Goal: Obtain resource: Download file/media

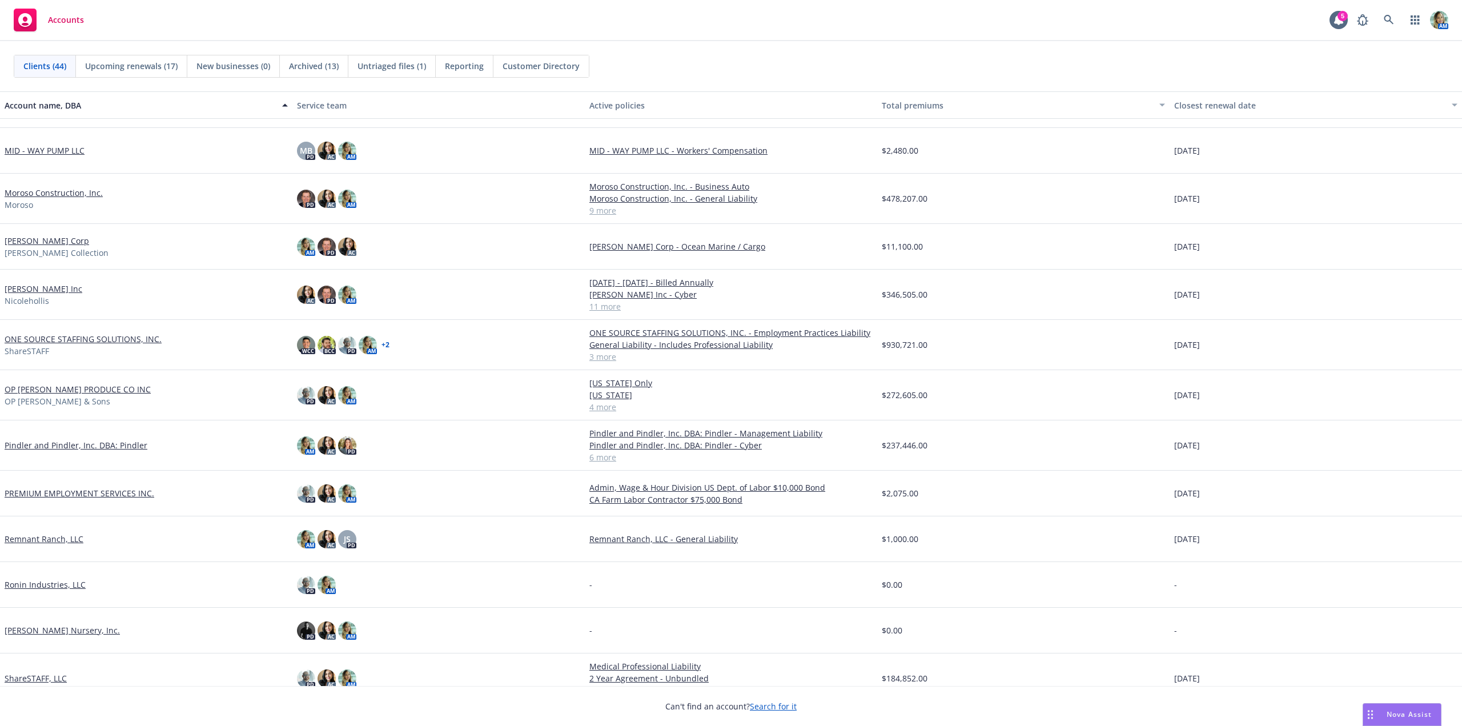
scroll to position [742, 0]
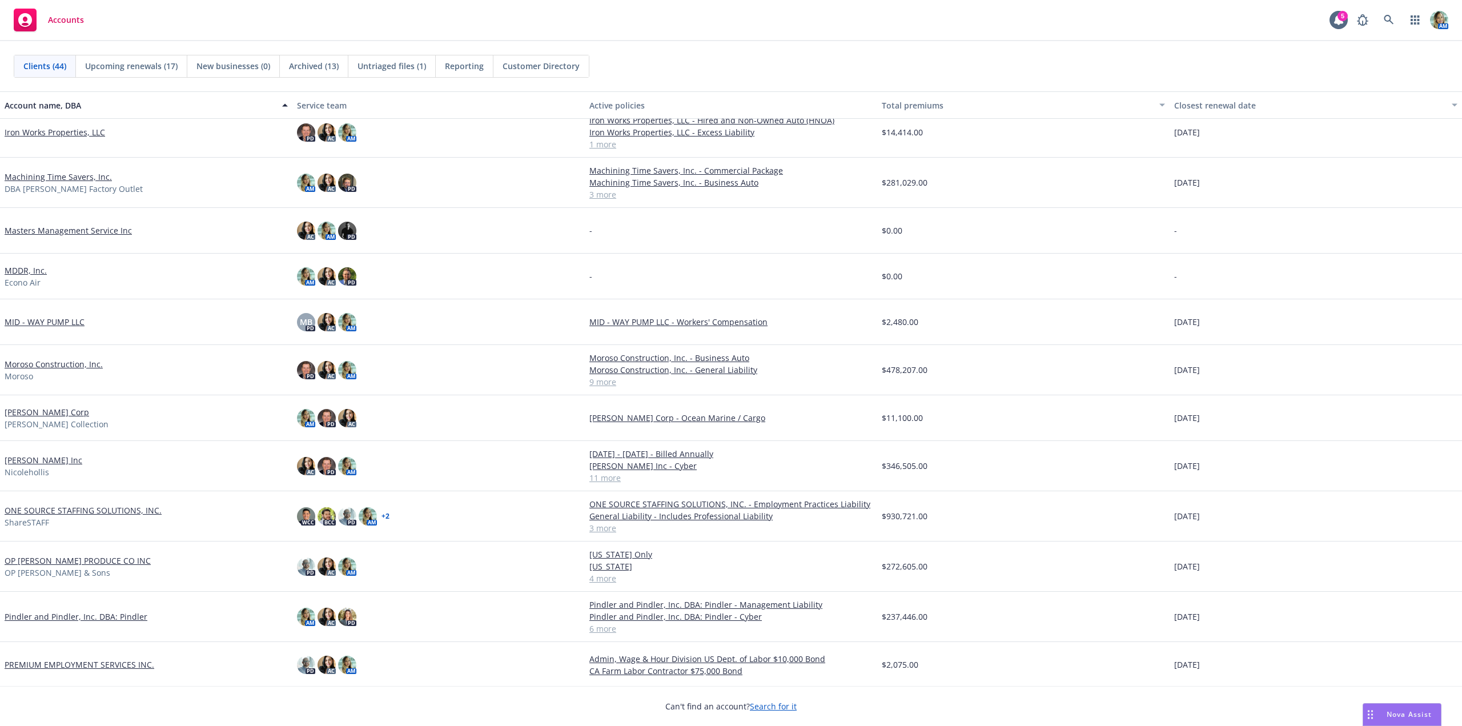
click at [54, 179] on link "Machining Time Savers, Inc." at bounding box center [58, 177] width 107 height 12
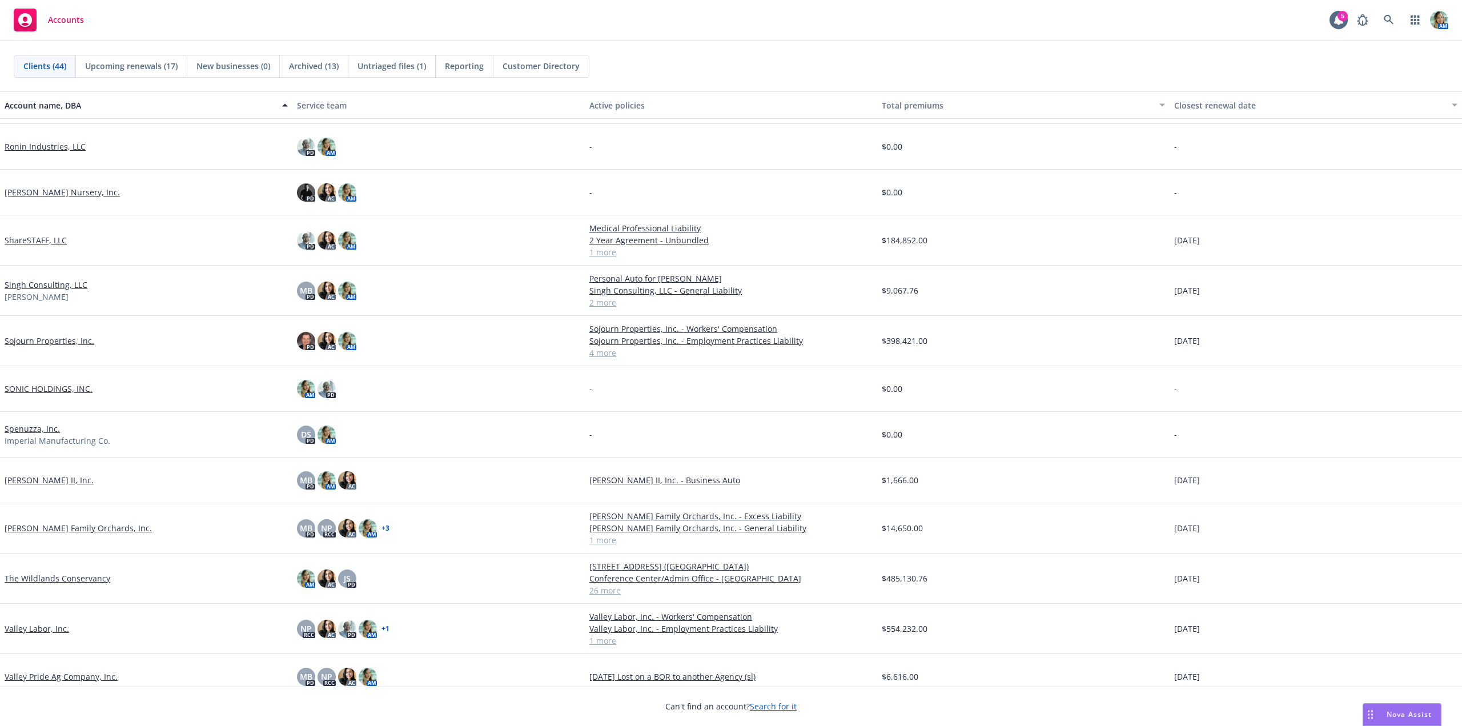
scroll to position [1370, 0]
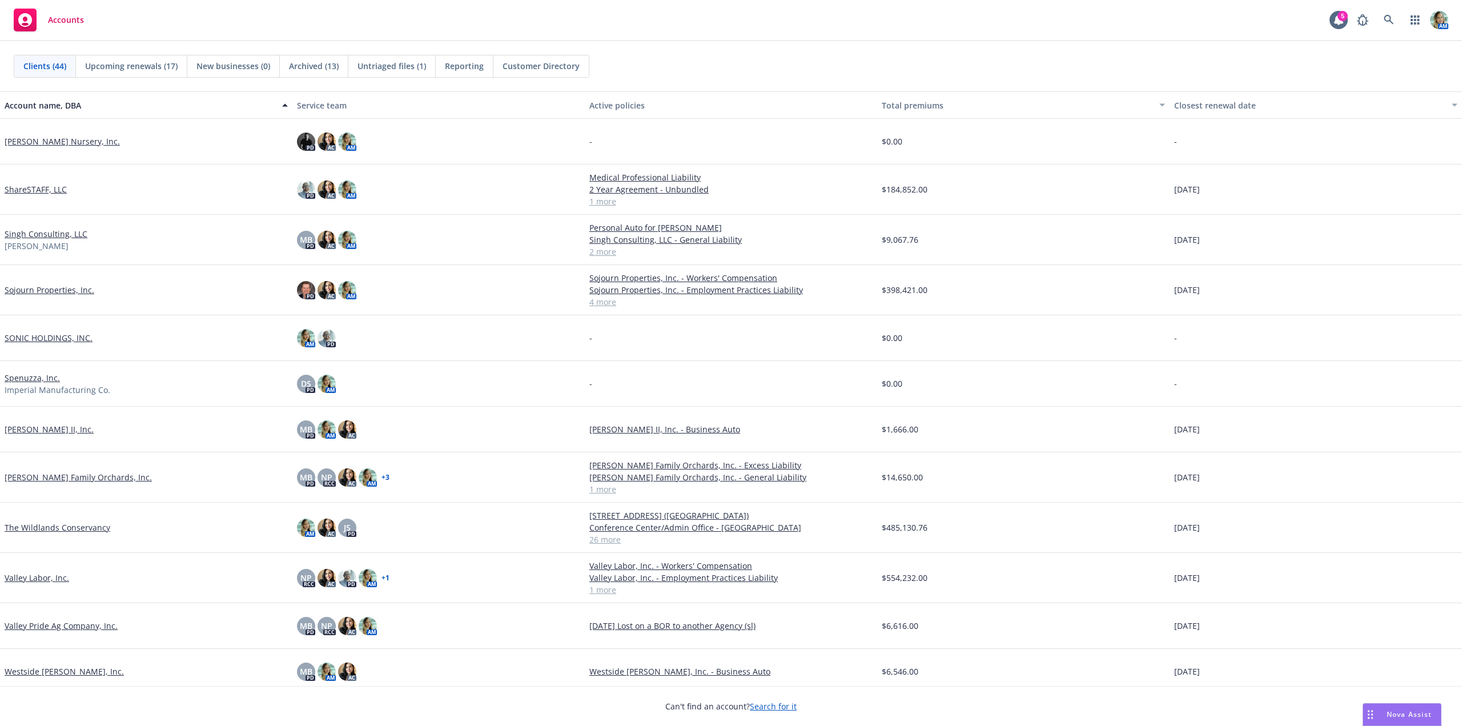
click at [100, 529] on link "The Wildlands Conservancy" at bounding box center [58, 527] width 106 height 12
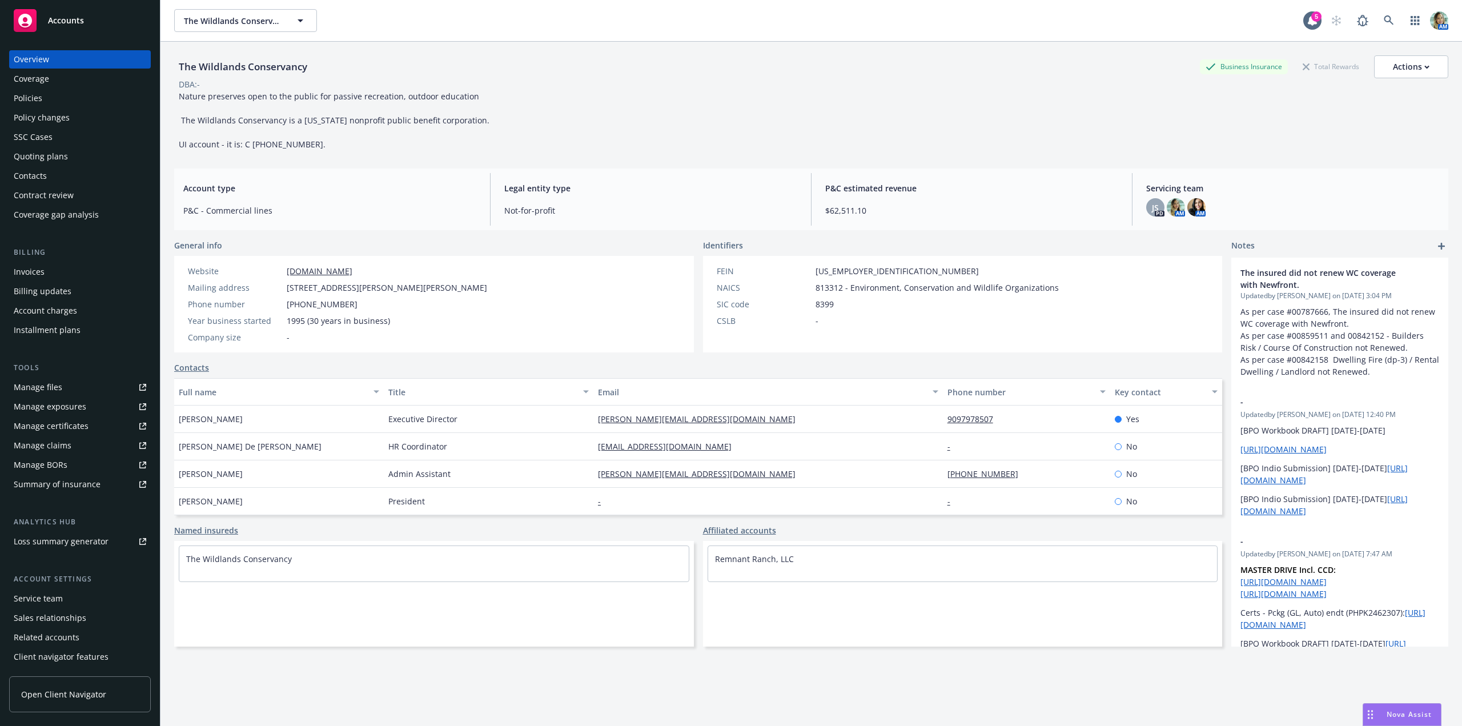
click at [42, 273] on div "Invoices" at bounding box center [29, 272] width 31 height 18
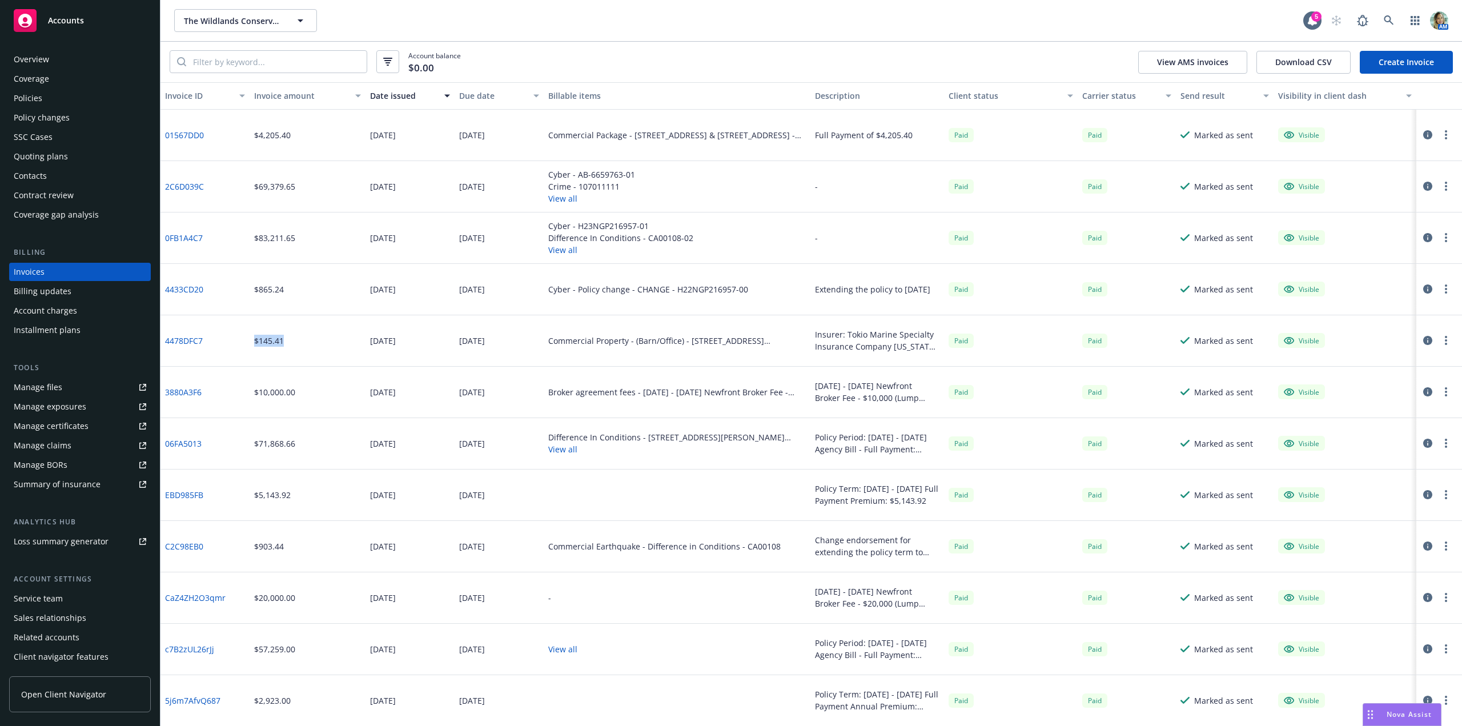
drag, startPoint x: 280, startPoint y: 343, endPoint x: 247, endPoint y: 343, distance: 33.1
click at [247, 343] on div "4478DFC7 $145.41 [DATE] [DATE] Commercial Property - (Barn/Office) - [STREET_AD…" at bounding box center [810, 340] width 1301 height 51
copy div "$145.41"
click at [289, 336] on div "$145.41" at bounding box center [308, 340] width 116 height 51
drag, startPoint x: 287, startPoint y: 340, endPoint x: 250, endPoint y: 344, distance: 37.4
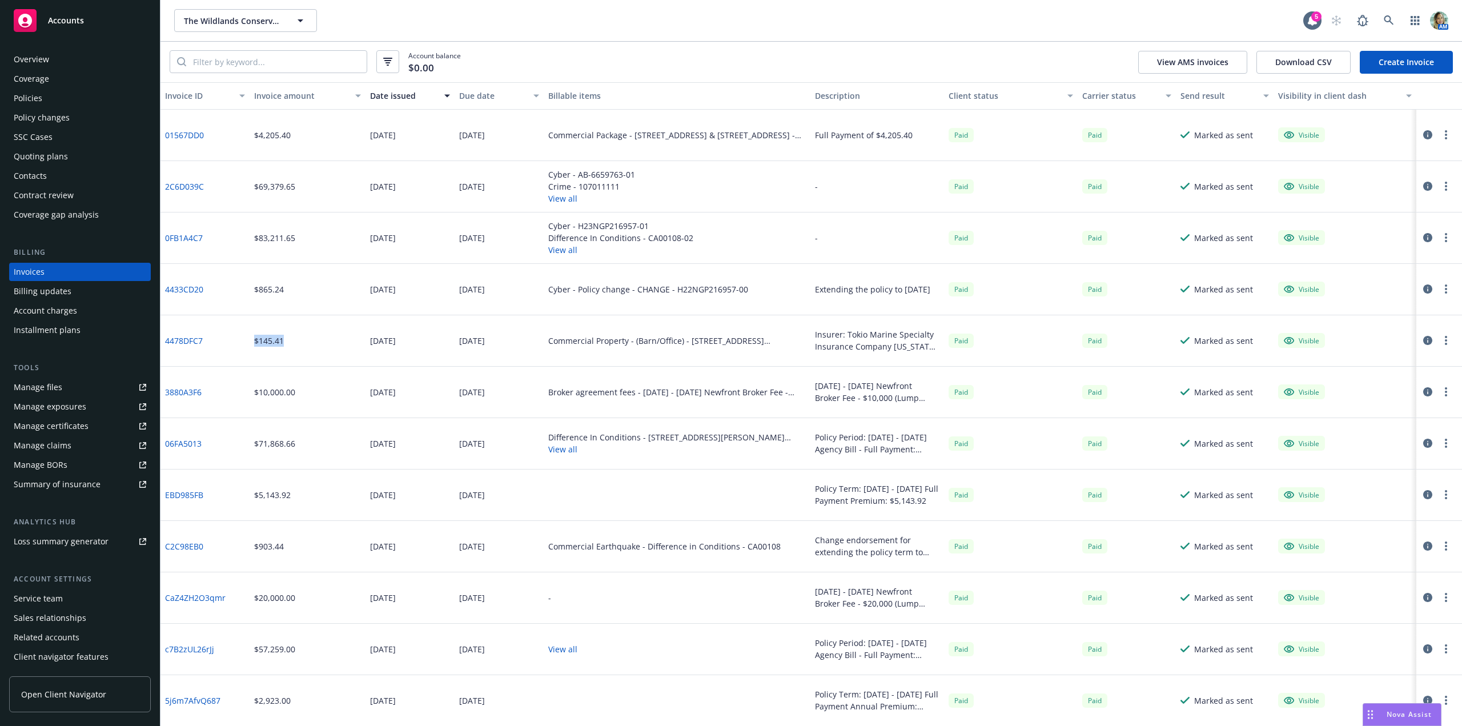
click at [250, 344] on div "$145.41" at bounding box center [308, 340] width 116 height 51
copy div "$145.41"
click at [79, 94] on div "Policies" at bounding box center [80, 98] width 132 height 18
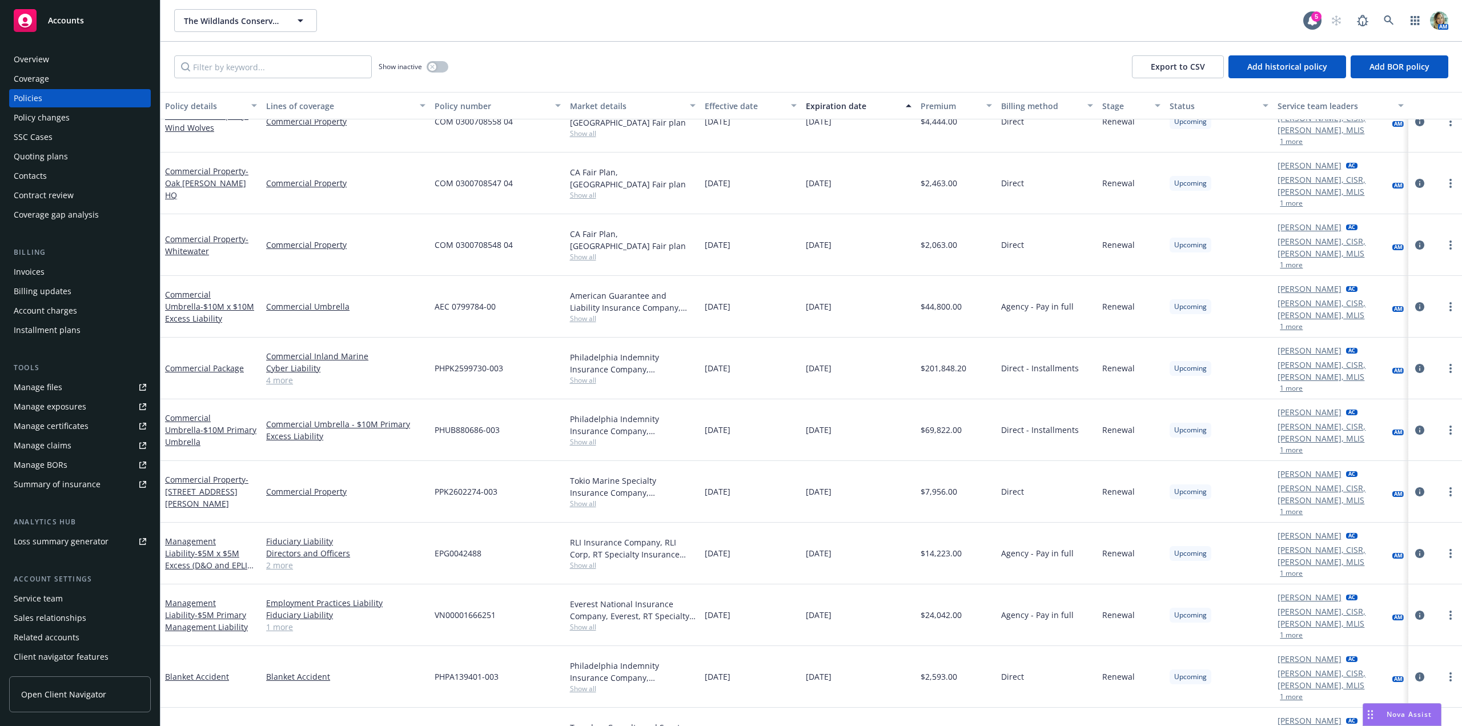
scroll to position [1503, 0]
click at [222, 477] on link "Commercial Property - [STREET_ADDRESS][PERSON_NAME]" at bounding box center [206, 494] width 83 height 35
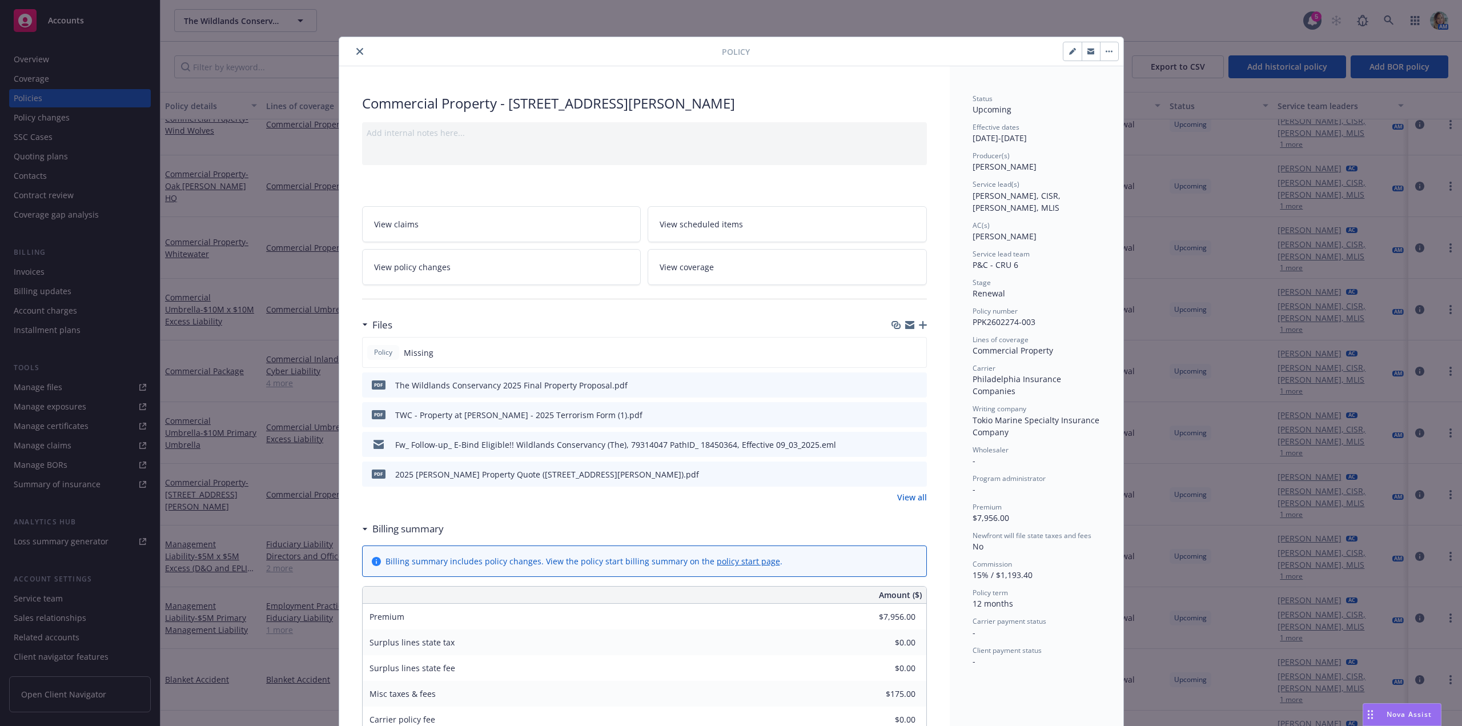
click at [895, 384] on icon "download file" at bounding box center [896, 384] width 9 height 9
click at [361, 49] on button "close" at bounding box center [360, 52] width 14 height 14
click at [34, 274] on div "Invoices" at bounding box center [29, 272] width 31 height 18
